Goal: Task Accomplishment & Management: Manage account settings

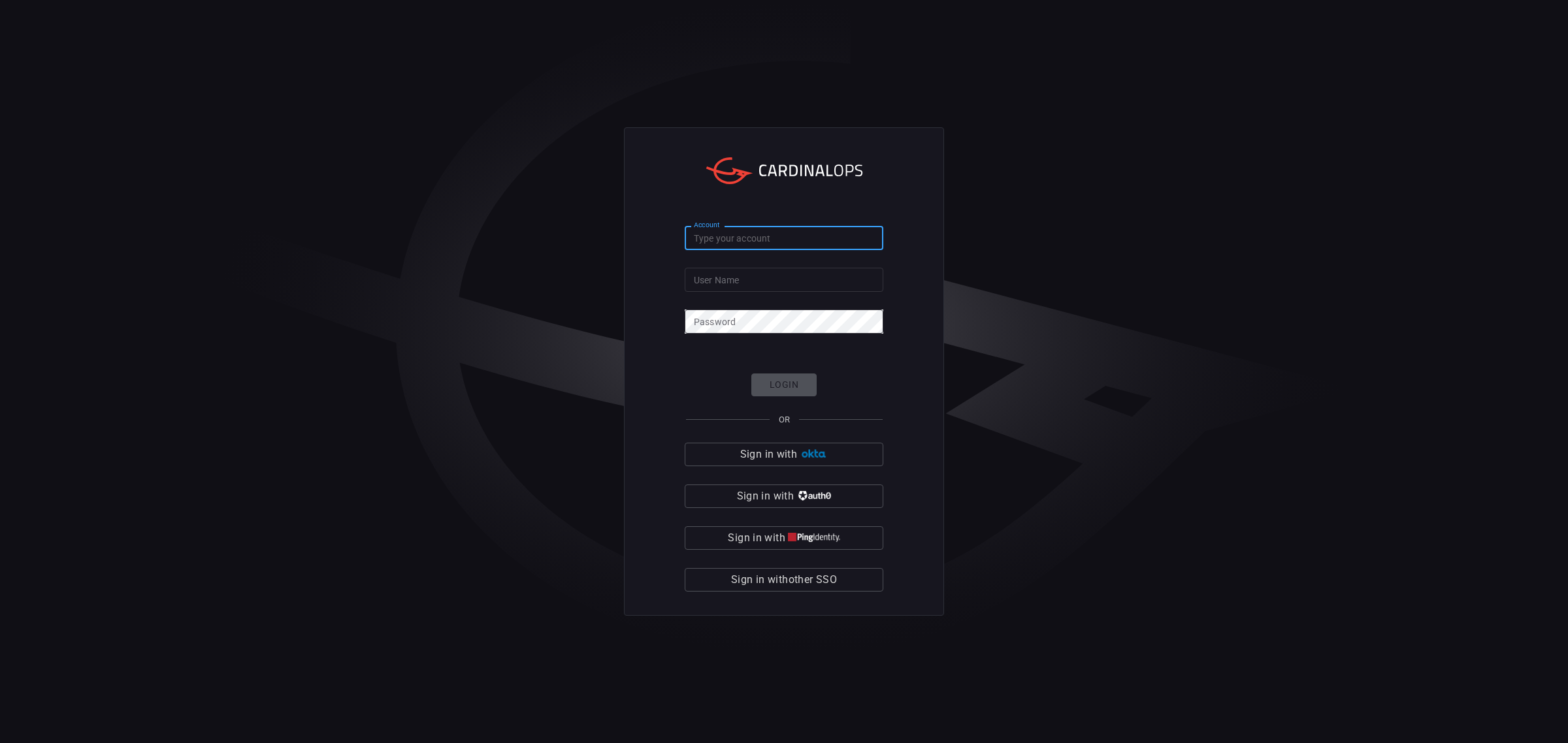
click at [749, 240] on input "Account" at bounding box center [784, 237] width 199 height 24
type input "banner-health"
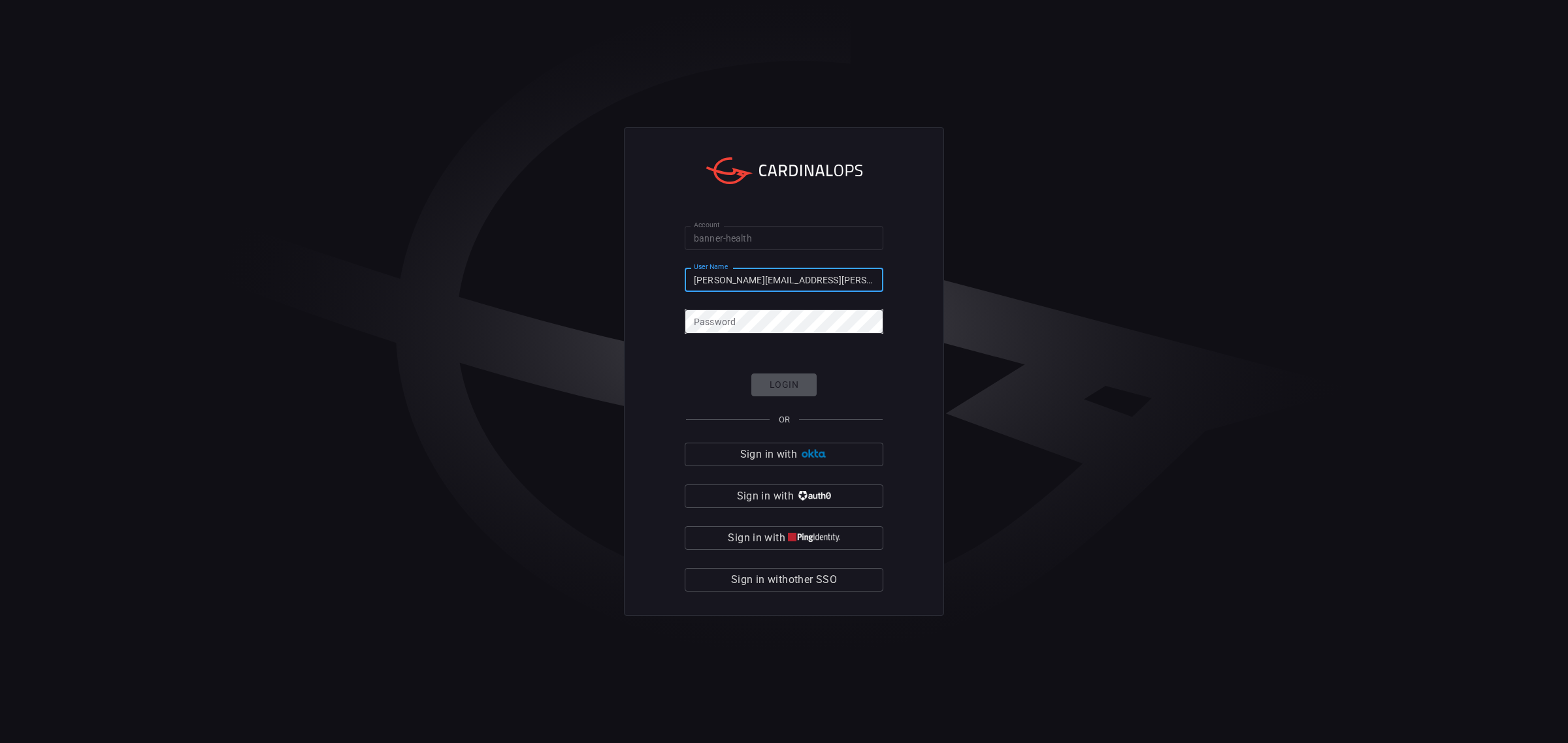
type input "Hassan.hoque@bannerhealth.com"
click button "Login" at bounding box center [784, 385] width 66 height 23
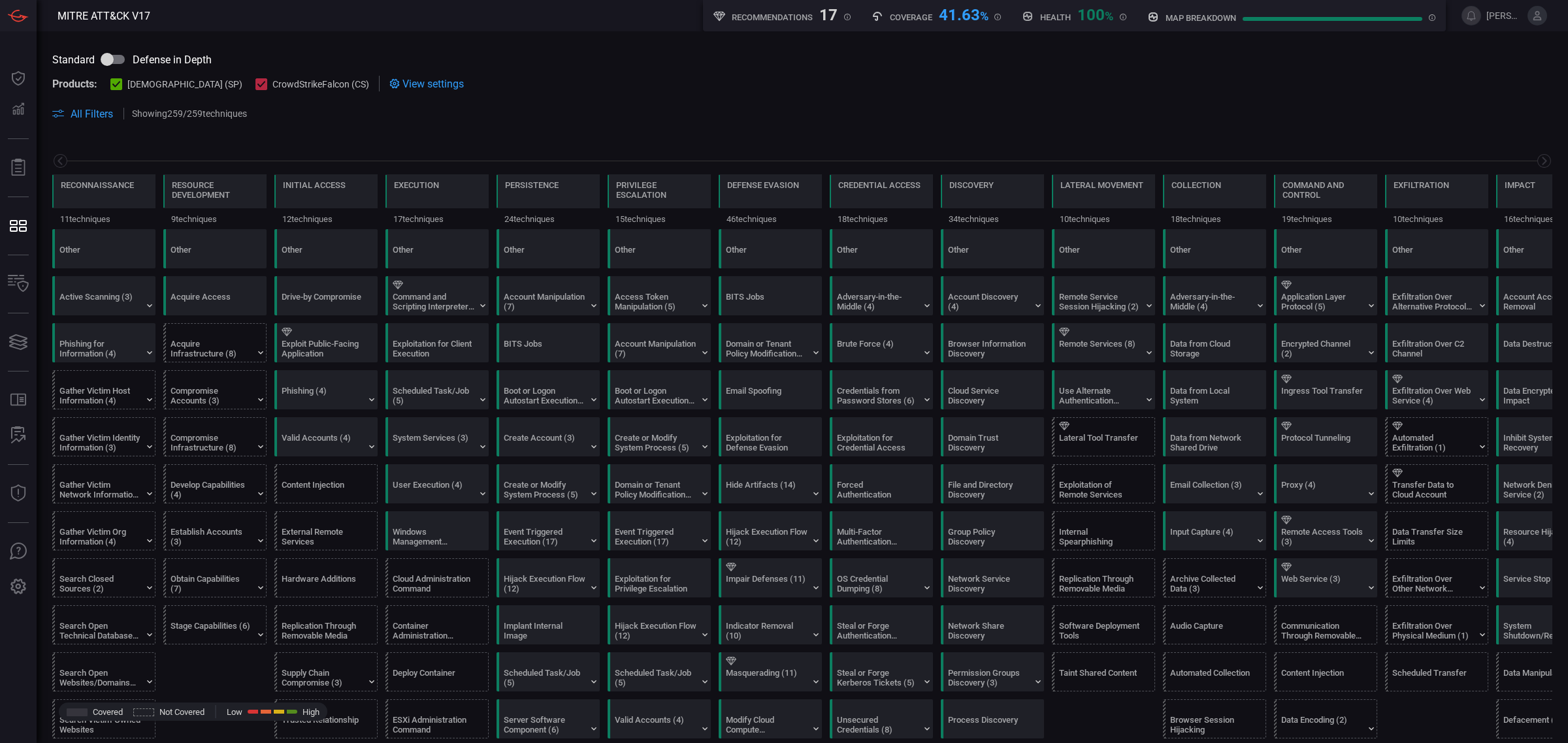
scroll to position [0, 62]
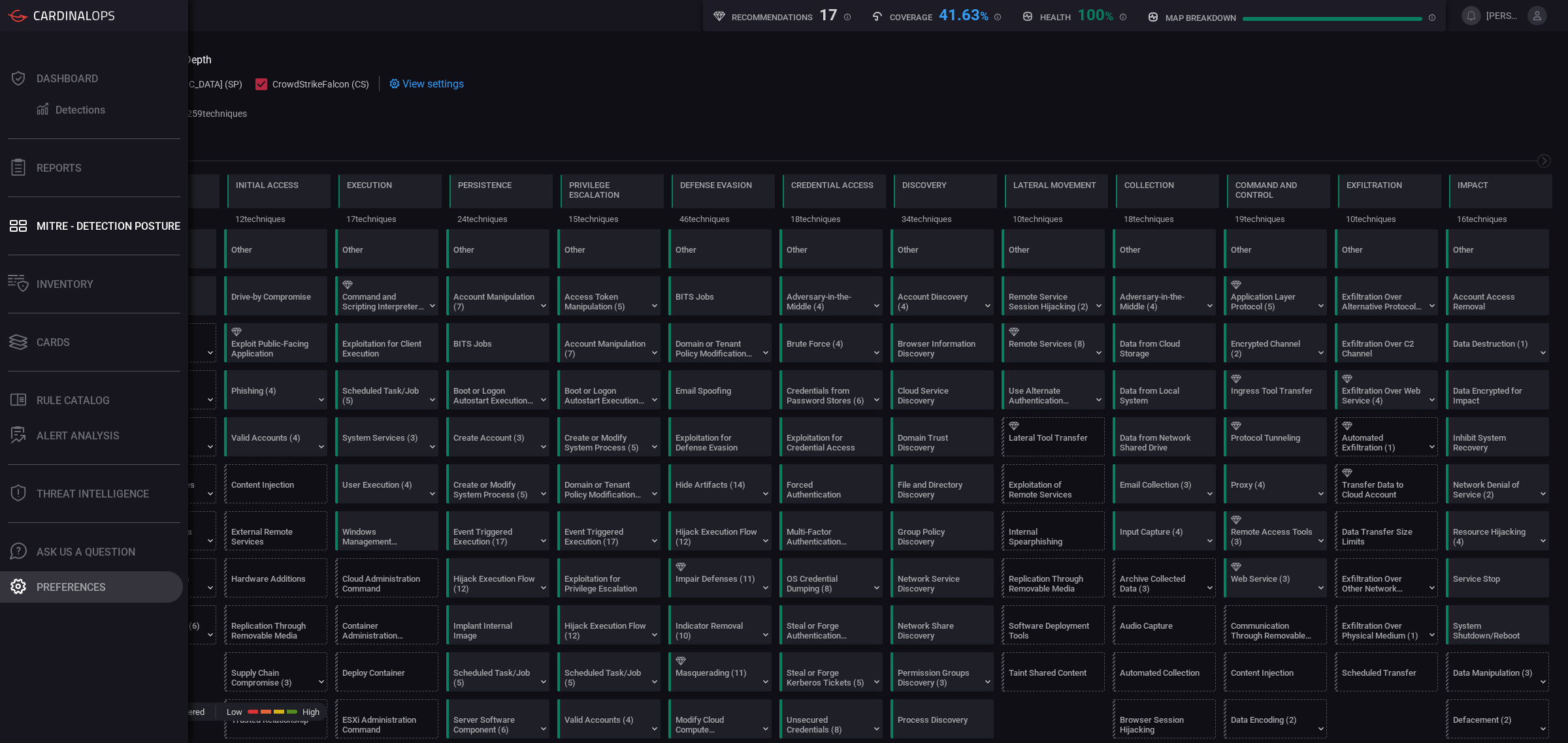
click at [75, 582] on div "Preferences" at bounding box center [71, 587] width 69 height 12
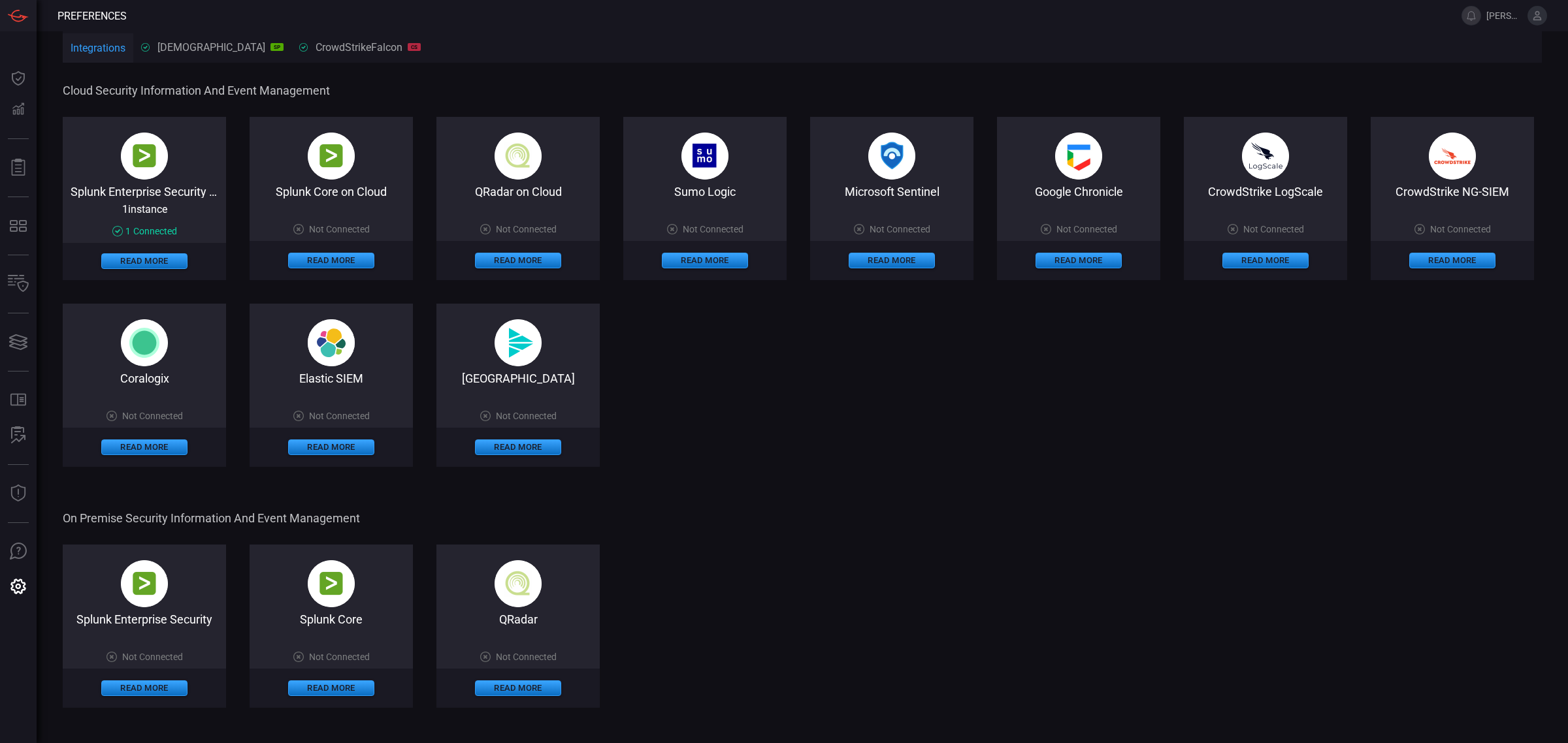
click at [898, 170] on img at bounding box center [892, 156] width 47 height 47
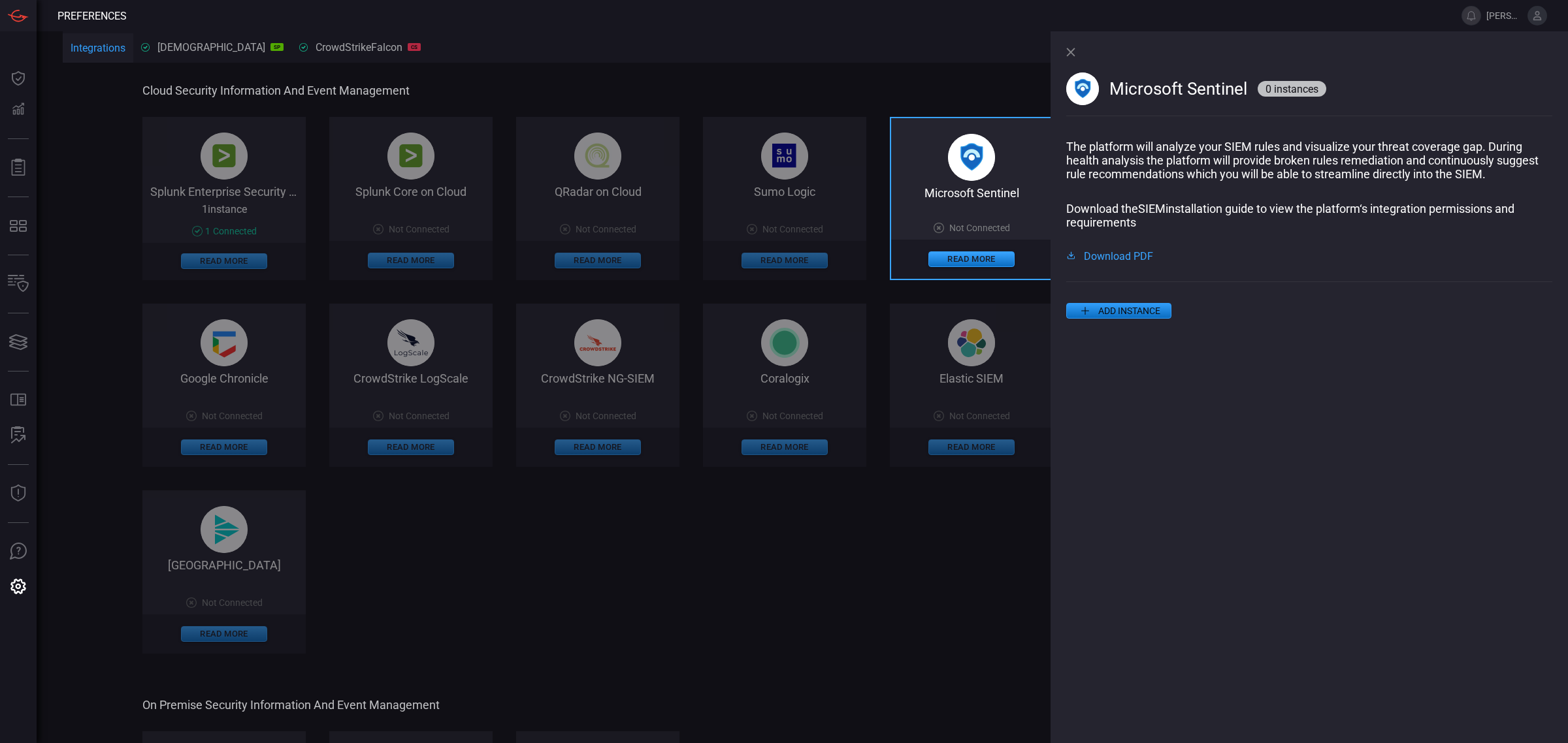
click at [1116, 261] on span "Download PDF" at bounding box center [1118, 255] width 69 height 10
